Goal: Task Accomplishment & Management: Use online tool/utility

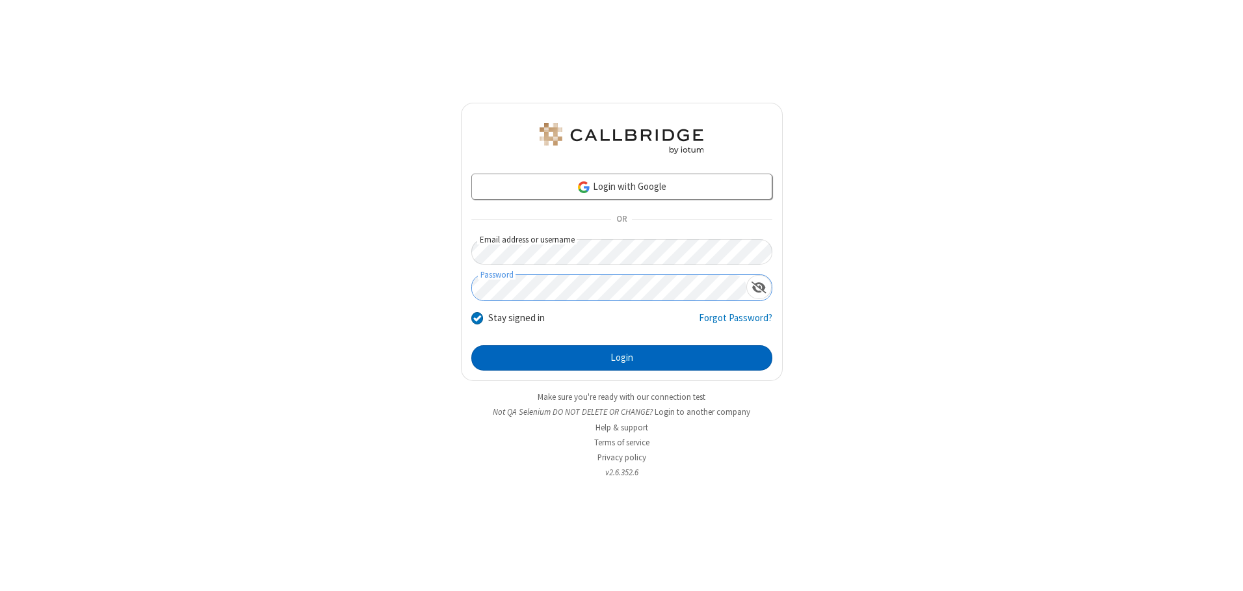
click at [621, 357] on button "Login" at bounding box center [621, 358] width 301 height 26
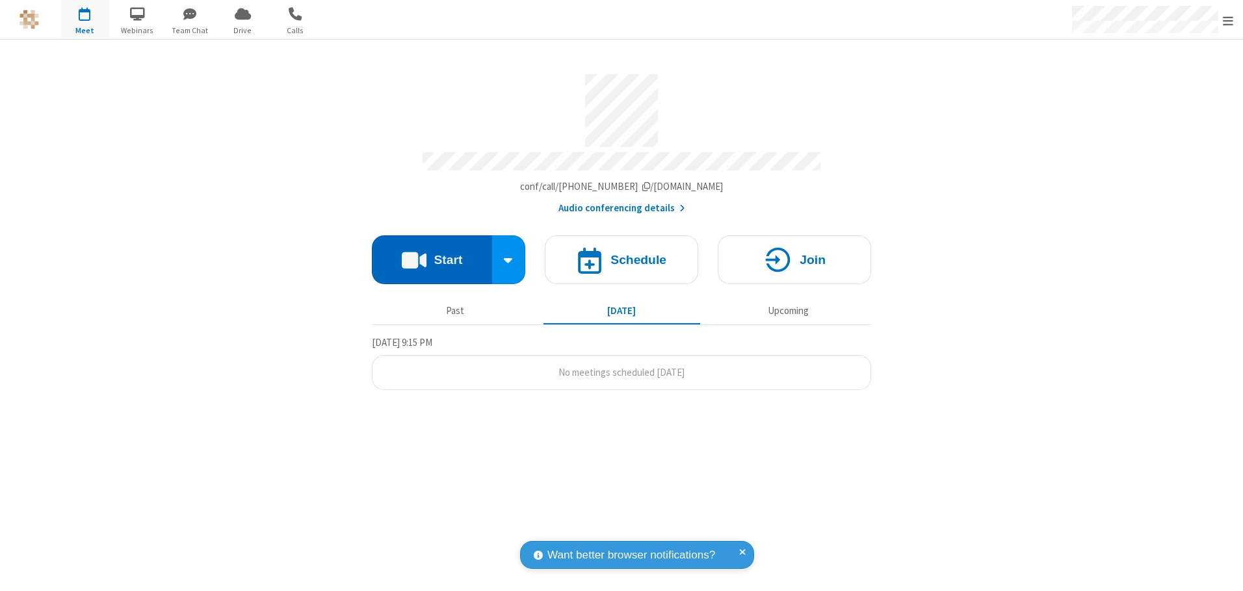
click at [431, 255] on button "Start" at bounding box center [432, 259] width 120 height 49
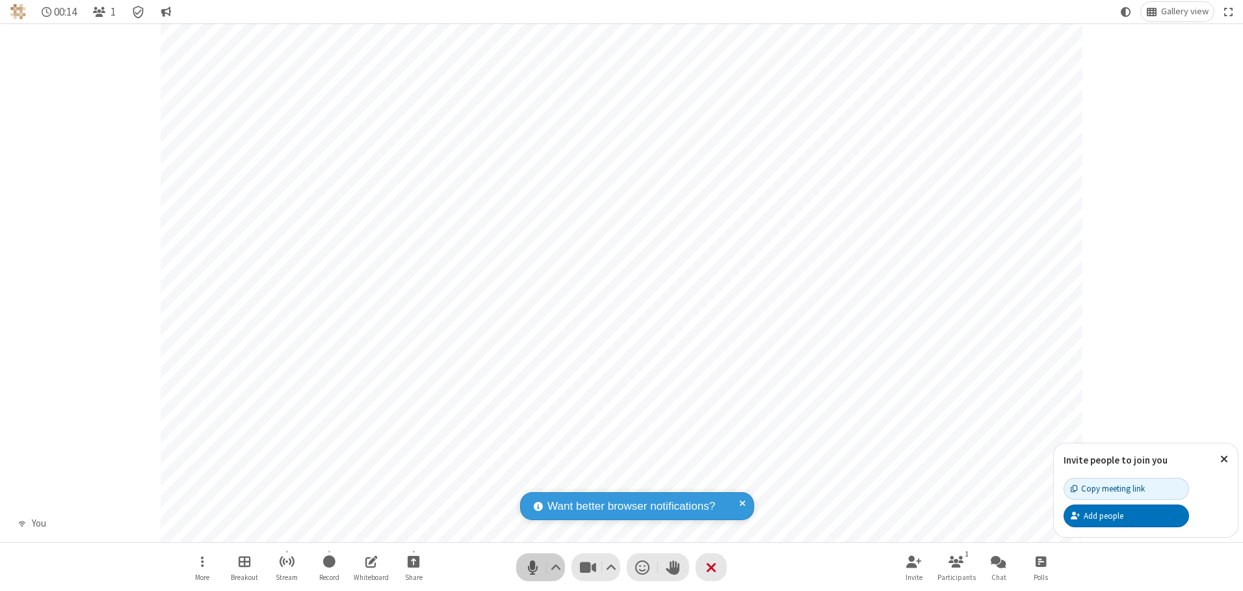
click at [532, 567] on span "Mute (Alt+A)" at bounding box center [531, 567] width 19 height 19
click at [532, 567] on span "Unmute (Alt+A)" at bounding box center [531, 567] width 19 height 19
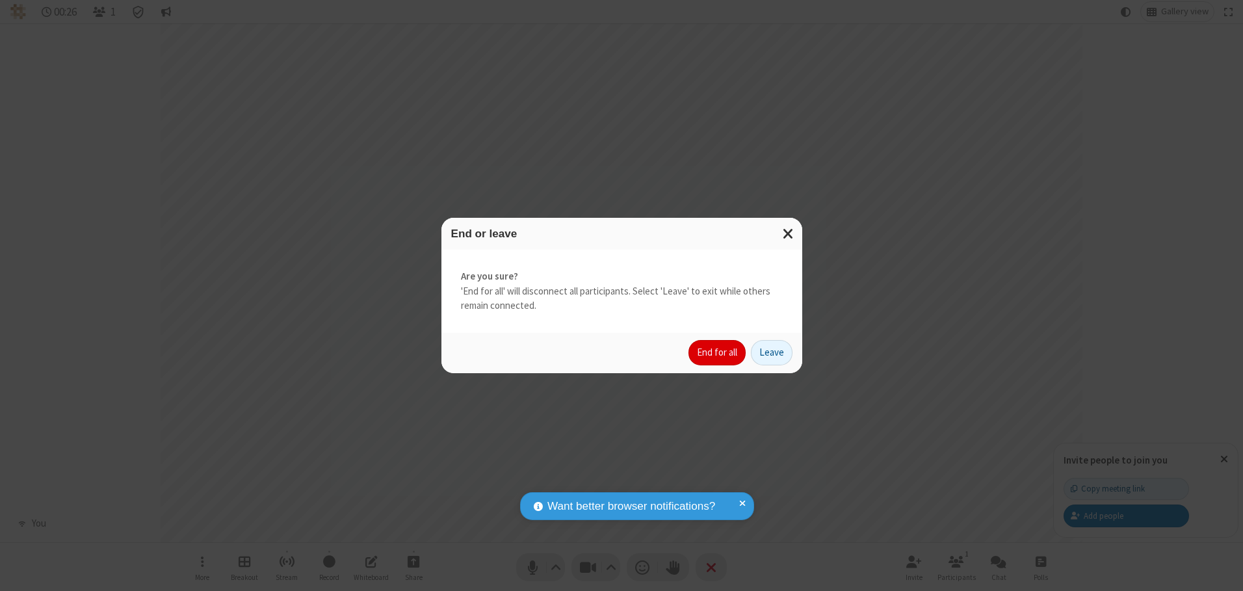
click at [717, 352] on button "End for all" at bounding box center [716, 353] width 57 height 26
